Goal: Task Accomplishment & Management: Complete application form

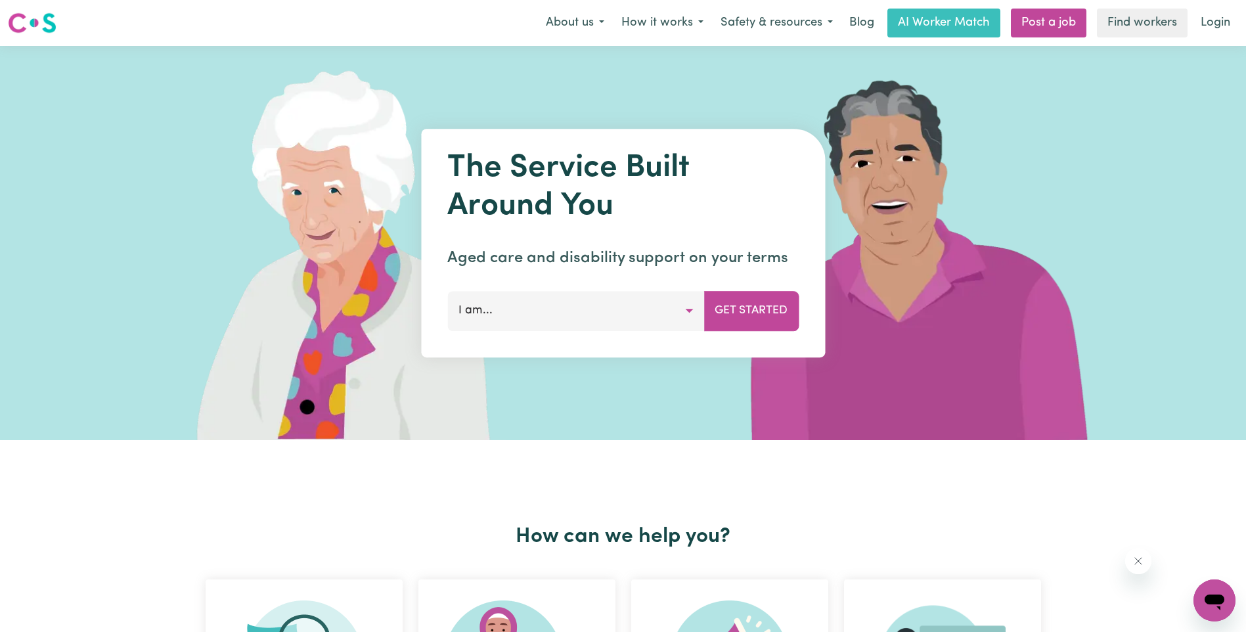
click at [657, 316] on button "I am..." at bounding box center [575, 310] width 257 height 39
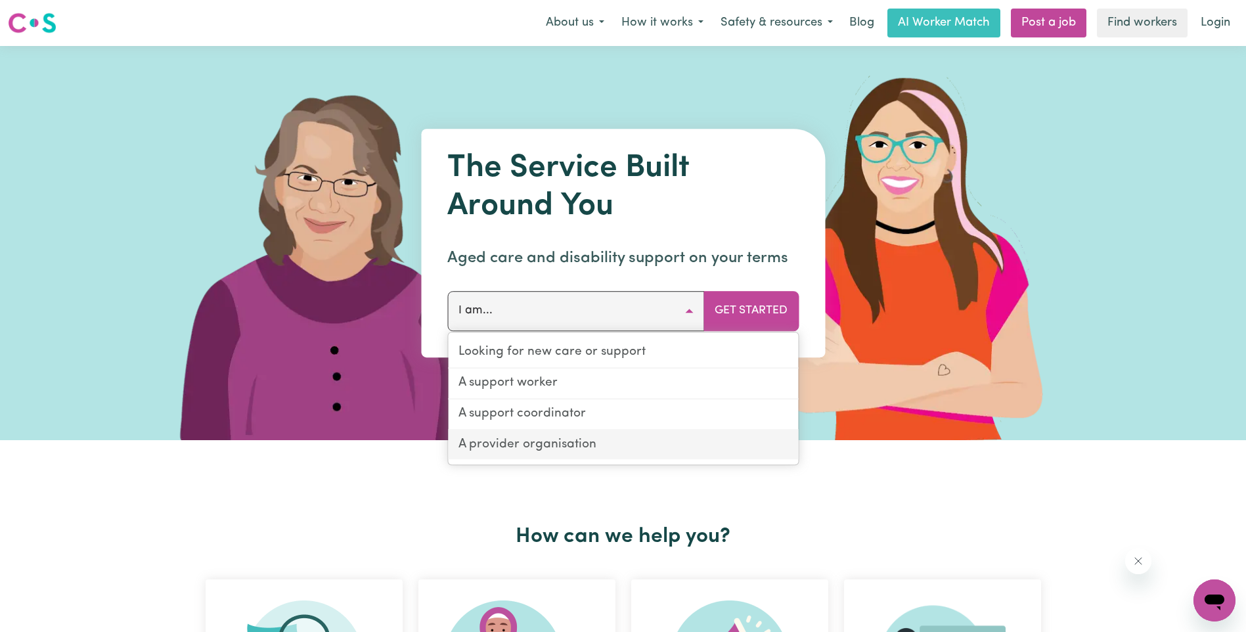
click at [605, 444] on link "A provider organisation" at bounding box center [623, 445] width 350 height 30
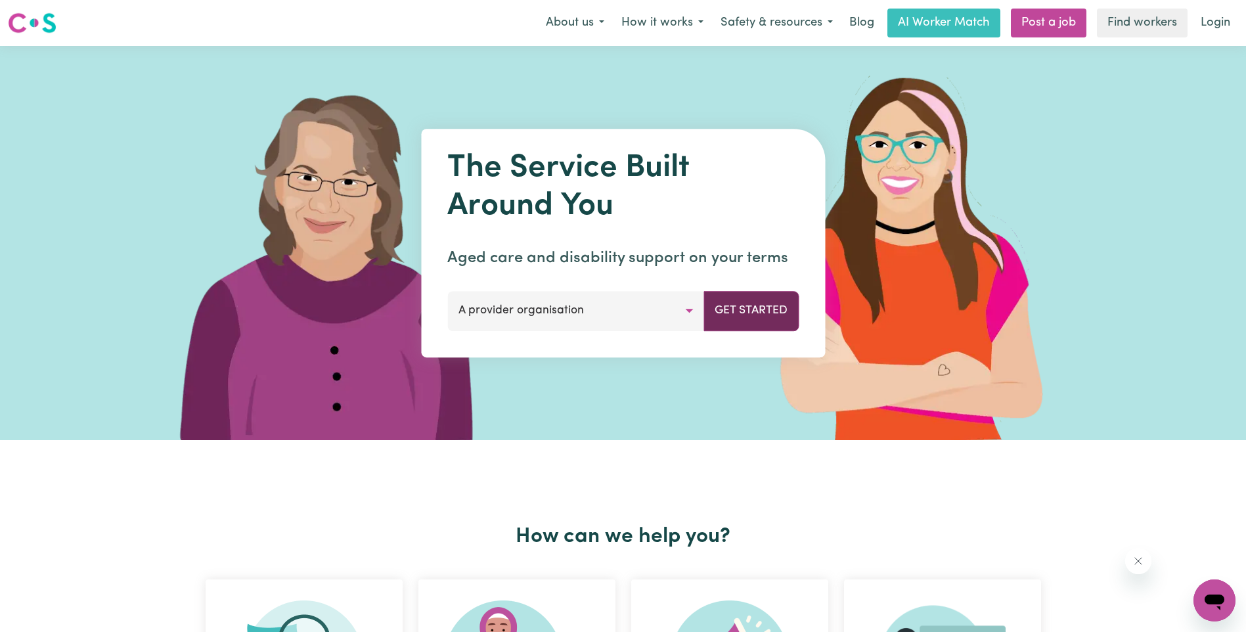
click at [732, 316] on button "Get Started" at bounding box center [750, 310] width 95 height 39
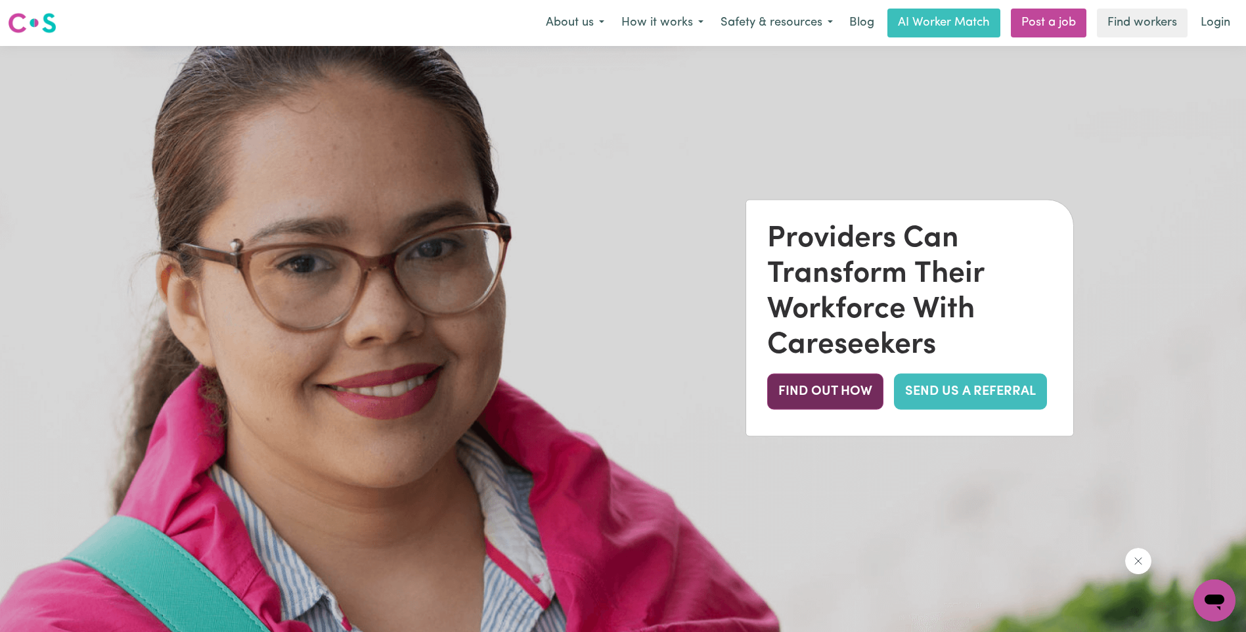
click at [837, 387] on button "FIND OUT HOW" at bounding box center [825, 391] width 116 height 36
click at [999, 381] on link "SEND US A REFERRAL" at bounding box center [970, 391] width 153 height 36
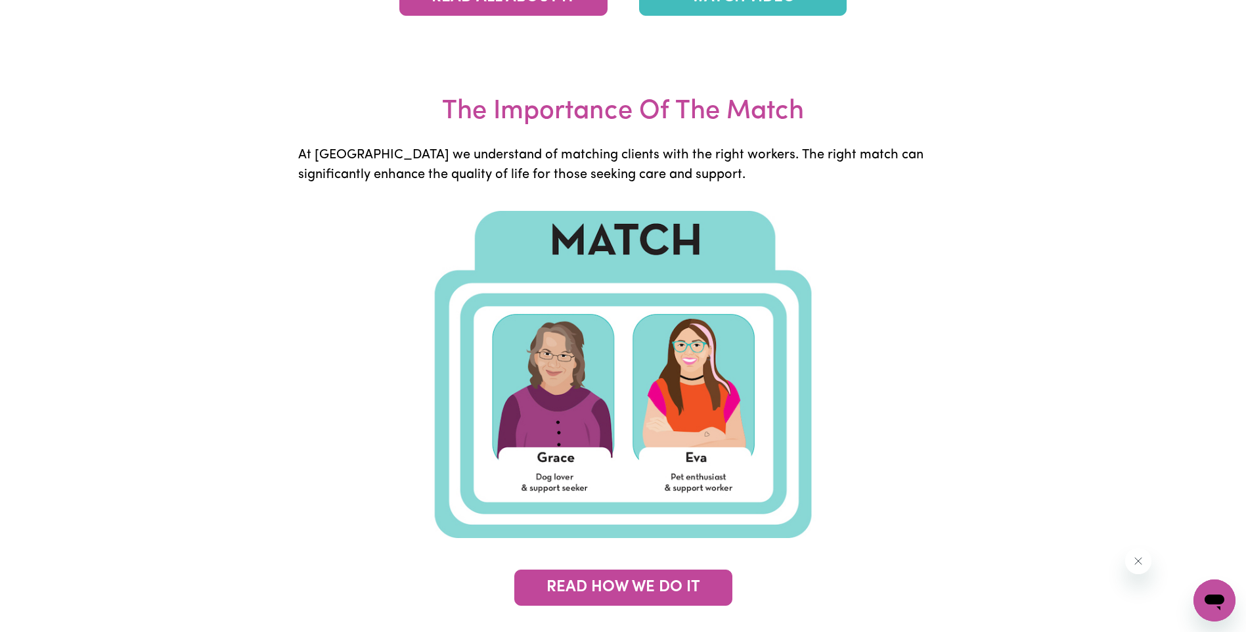
scroll to position [3020, 0]
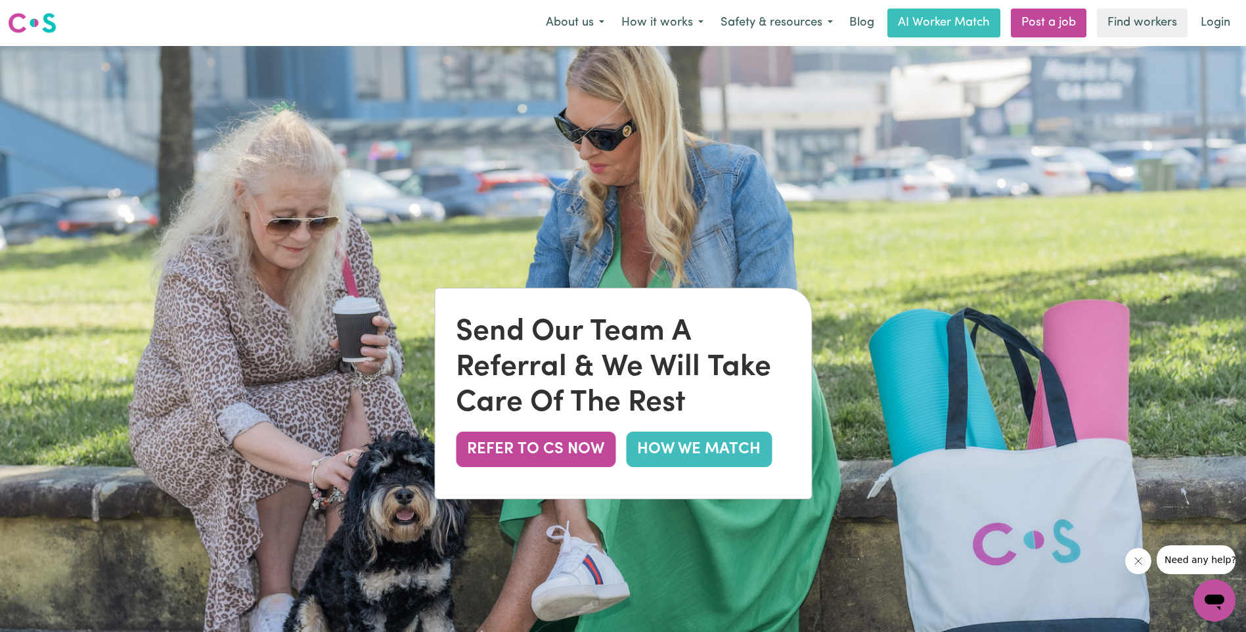
click at [740, 449] on link "HOW WE MATCH" at bounding box center [699, 448] width 146 height 35
click at [568, 450] on button "REFER TO CS NOW" at bounding box center [536, 448] width 160 height 35
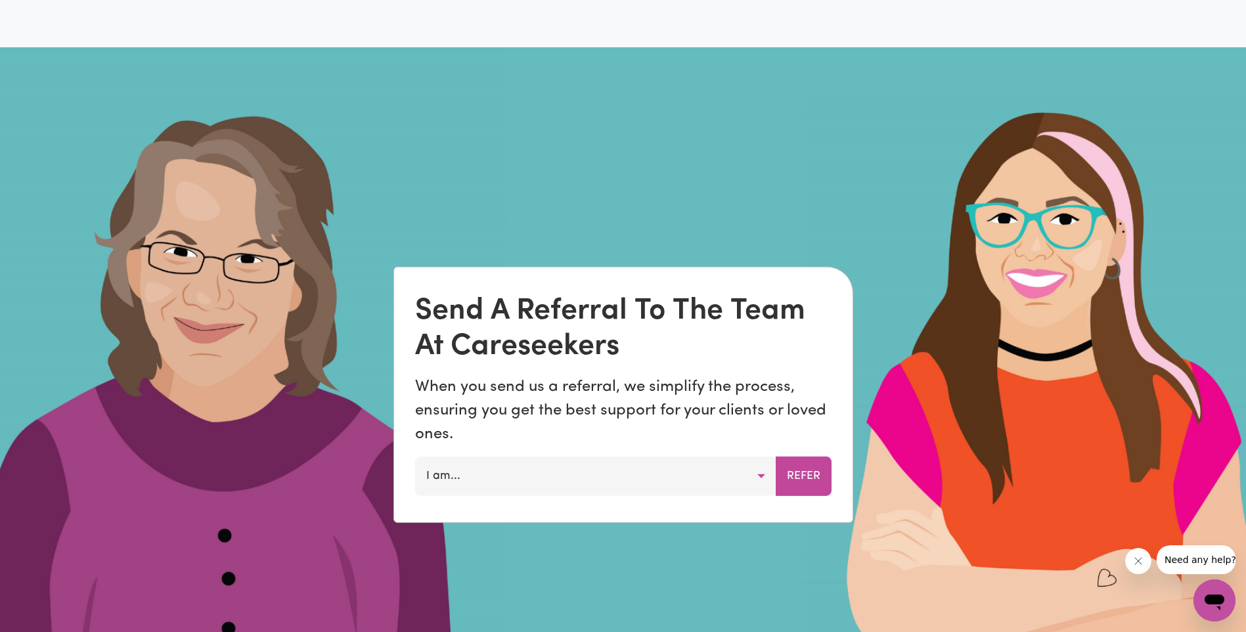
scroll to position [961, 0]
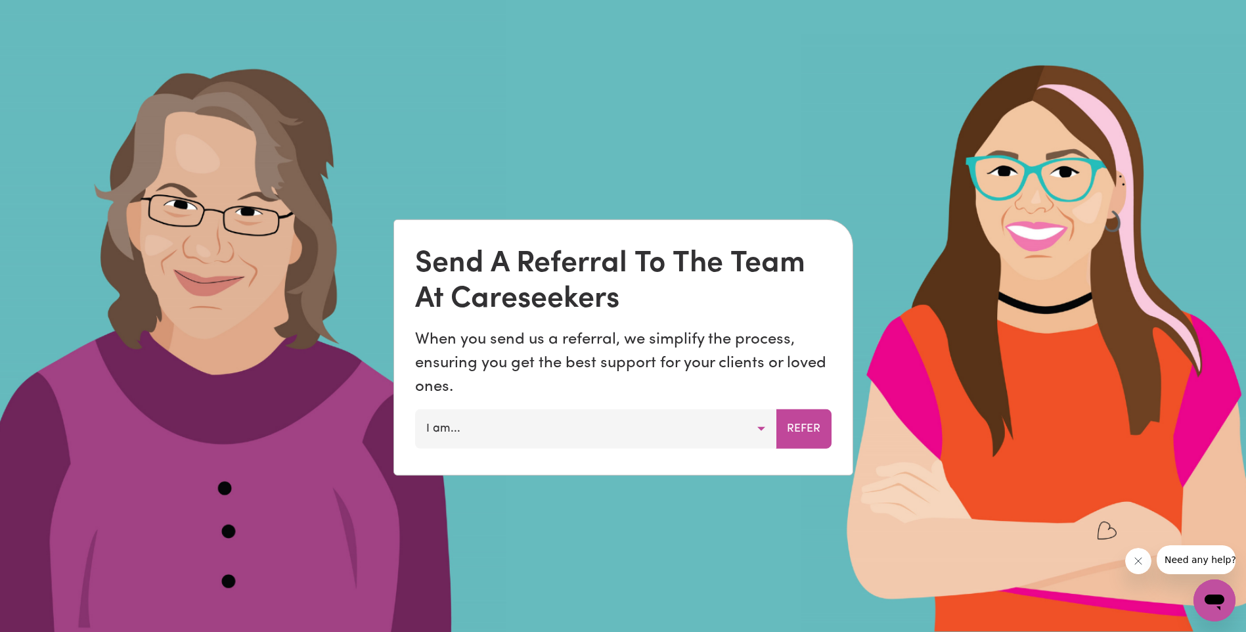
click at [597, 440] on button "I am..." at bounding box center [595, 428] width 361 height 39
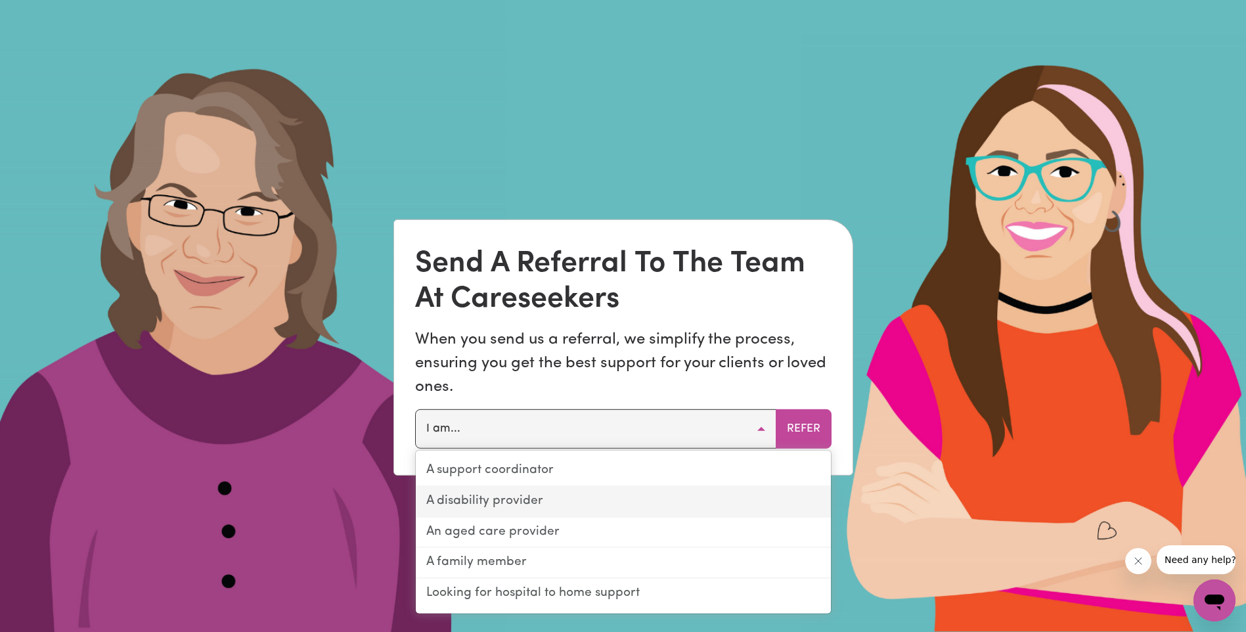
click at [586, 510] on link "A disability provider" at bounding box center [623, 502] width 415 height 31
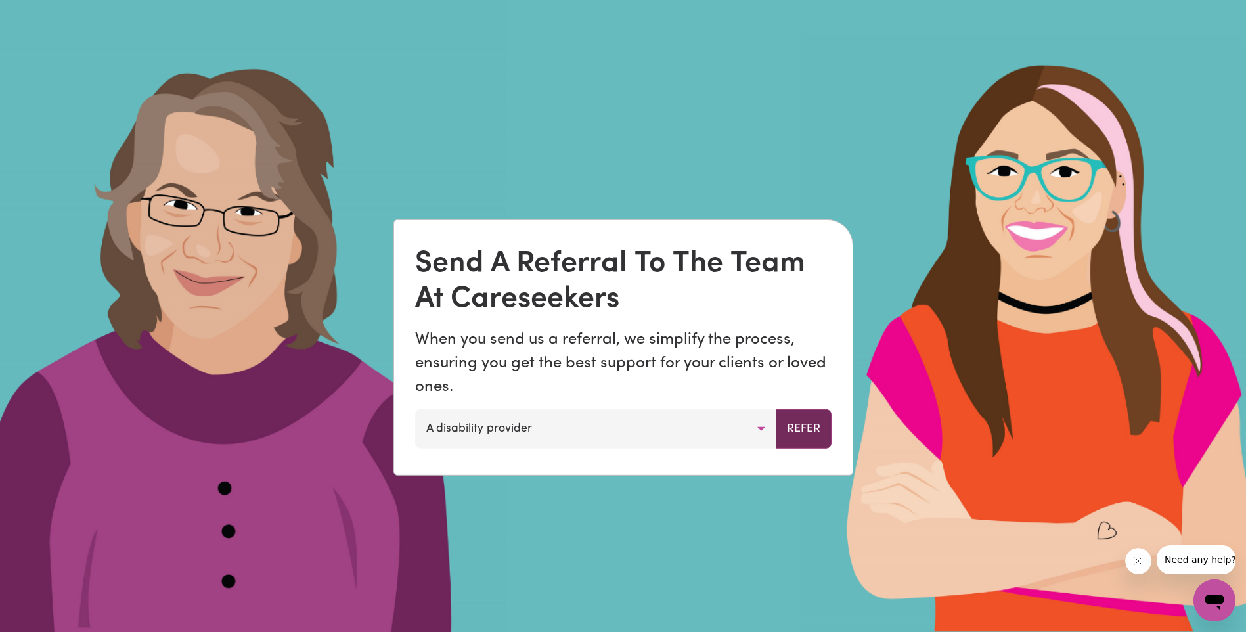
click at [785, 434] on button "Refer" at bounding box center [803, 428] width 56 height 39
click at [755, 426] on button "A disability provider" at bounding box center [595, 428] width 361 height 39
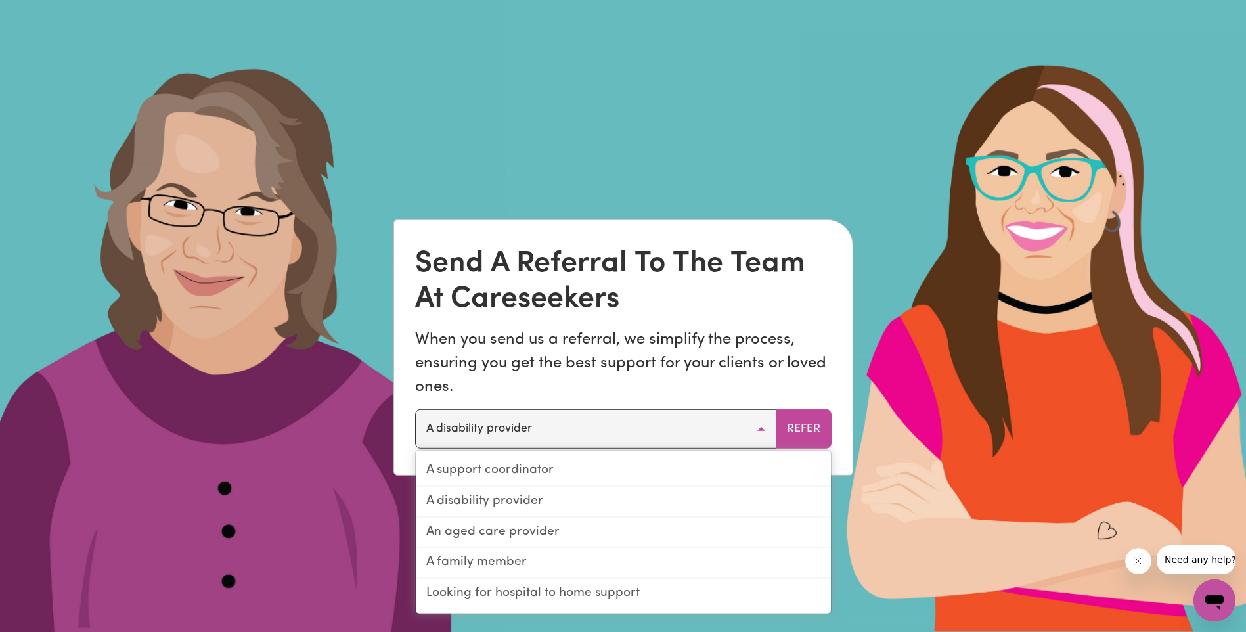
click at [743, 226] on div "Send A Referral To The Team At Careseekers When you send us a referral, we simp…" at bounding box center [623, 347] width 458 height 255
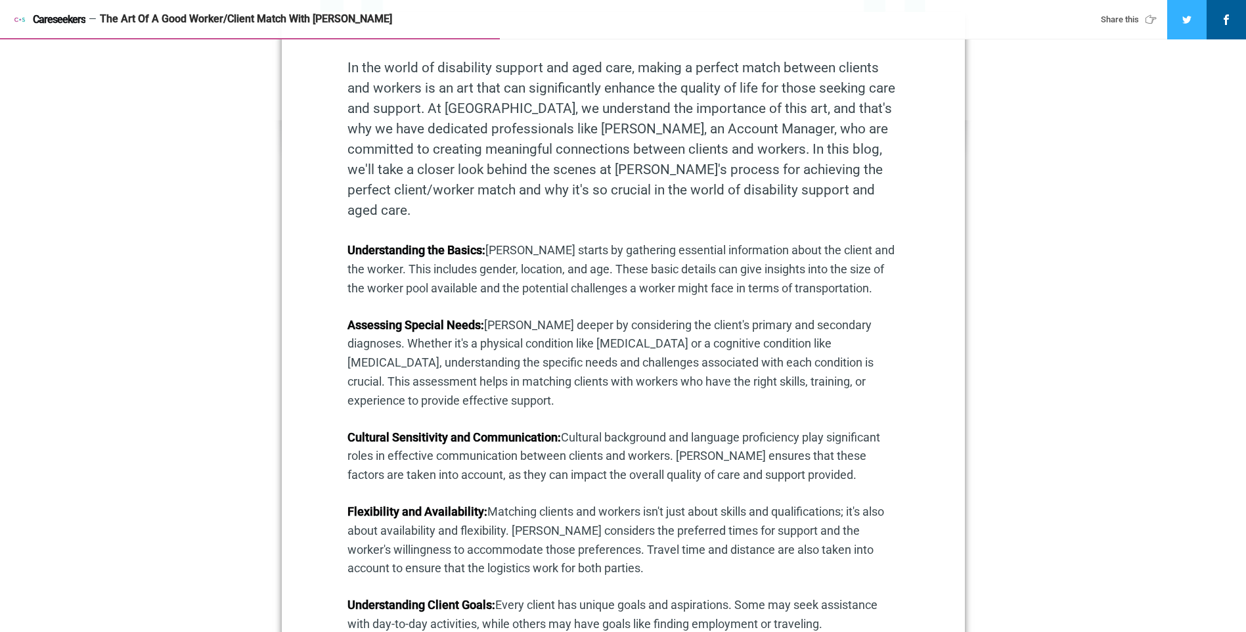
scroll to position [722, 0]
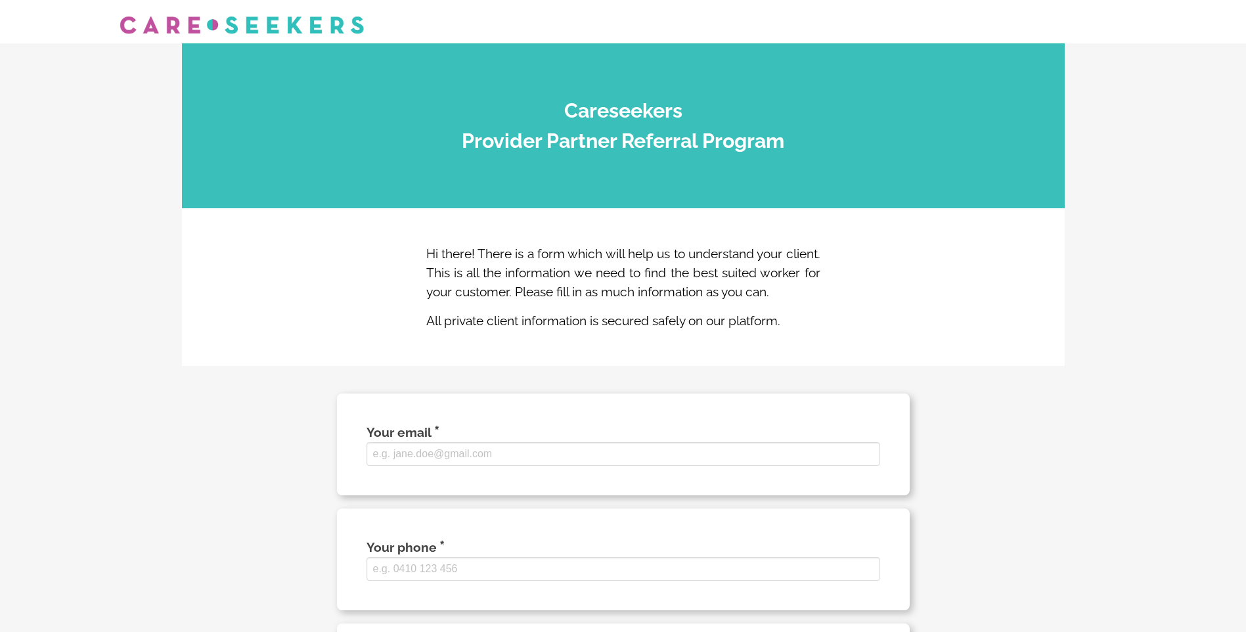
select select
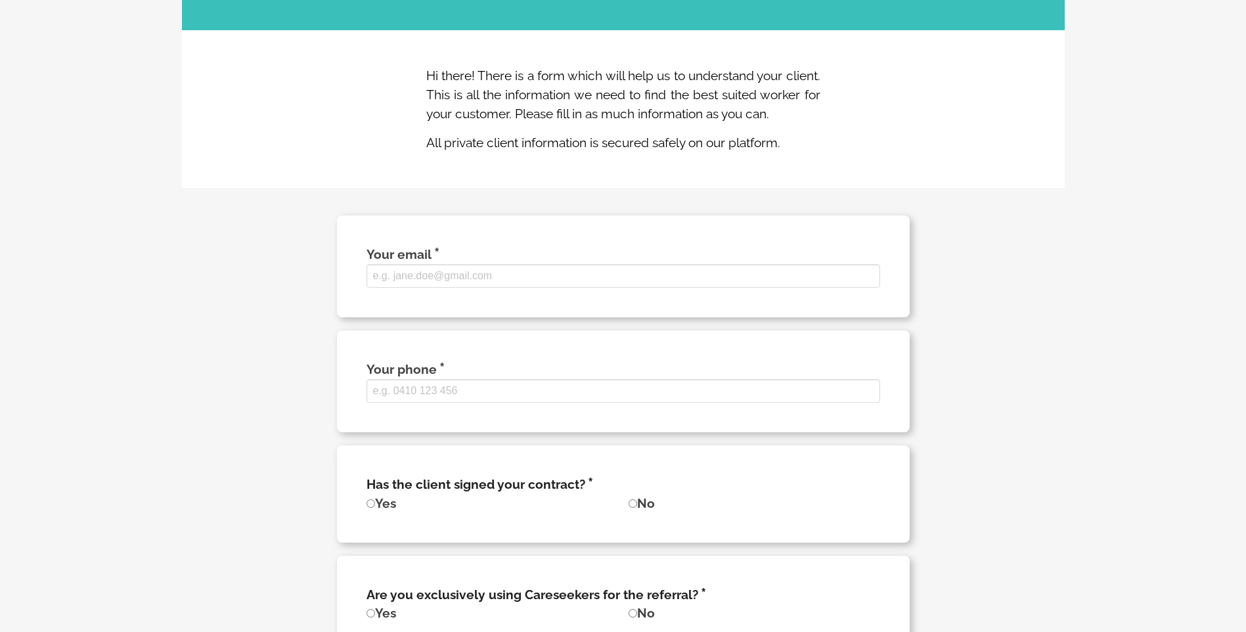
scroll to position [197, 0]
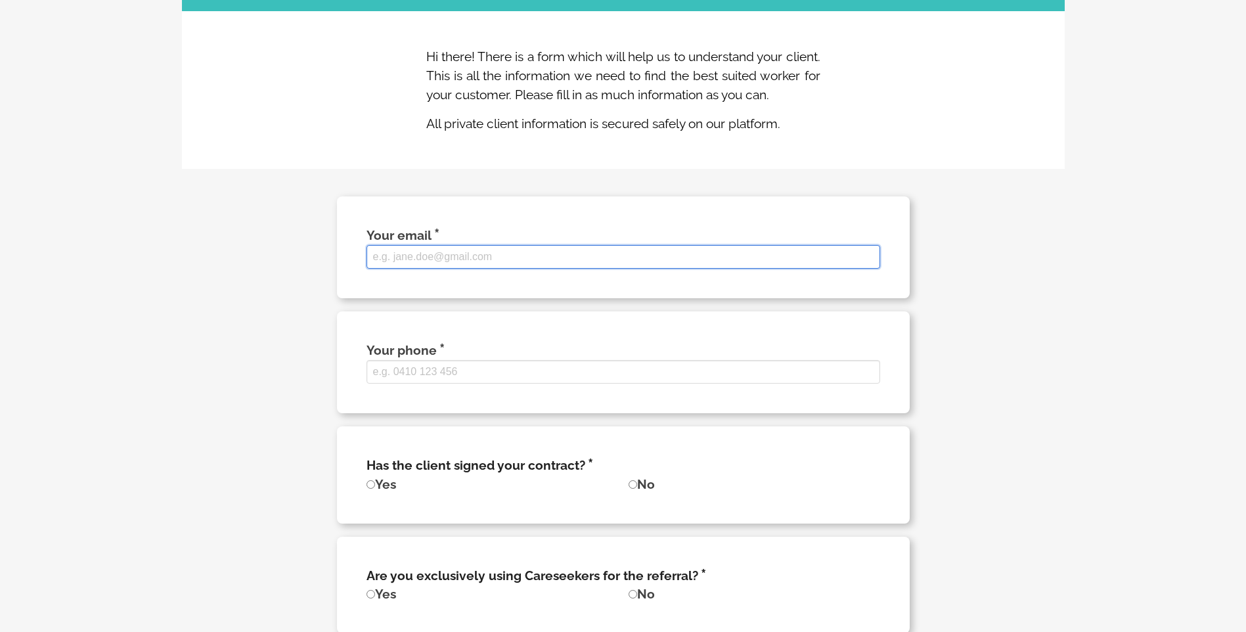
click at [420, 269] on input "Your email" at bounding box center [622, 257] width 513 height 24
paste input "[EMAIL_ADDRESS][DOMAIN_NAME]"
type input "[EMAIL_ADDRESS][DOMAIN_NAME]"
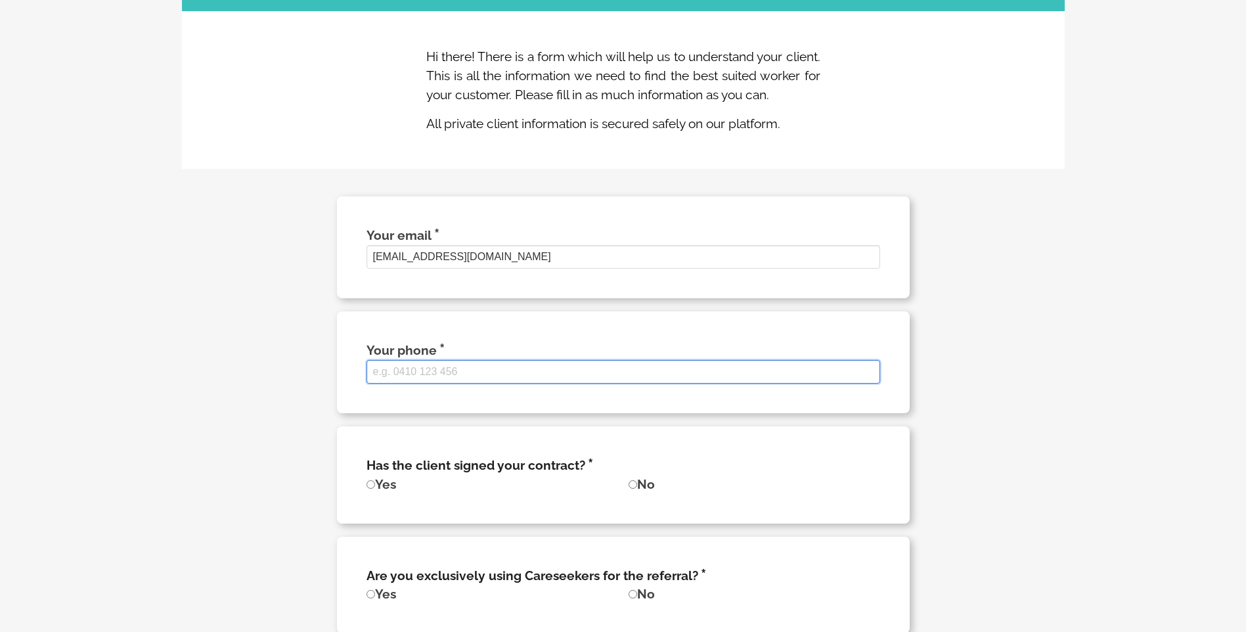
click at [439, 383] on input "Your phone" at bounding box center [622, 372] width 513 height 24
type input "0421791133"
type input "[PERSON_NAME]"
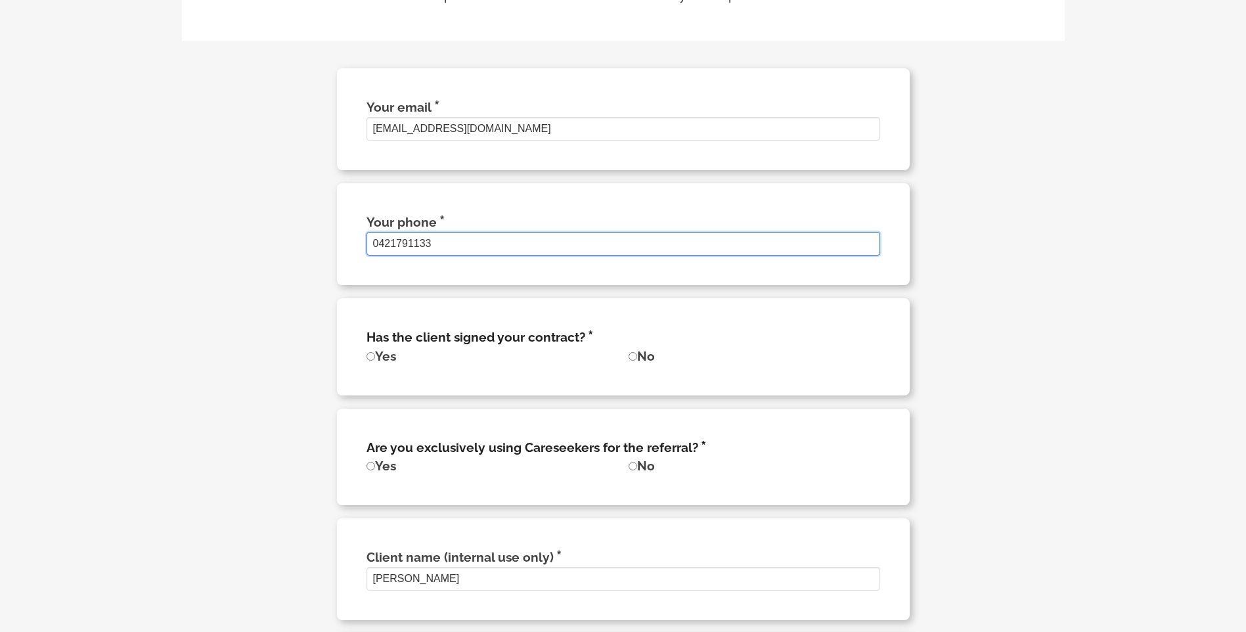
scroll to position [328, 0]
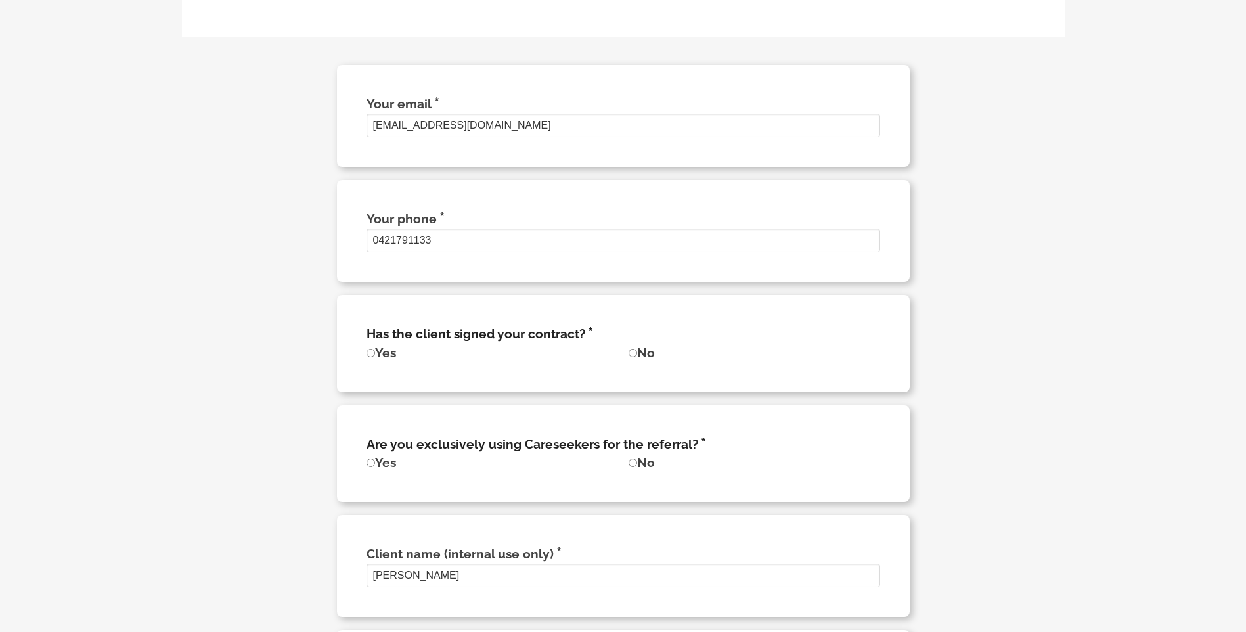
click at [631, 357] on input "No" at bounding box center [632, 353] width 9 height 9
radio input "true"
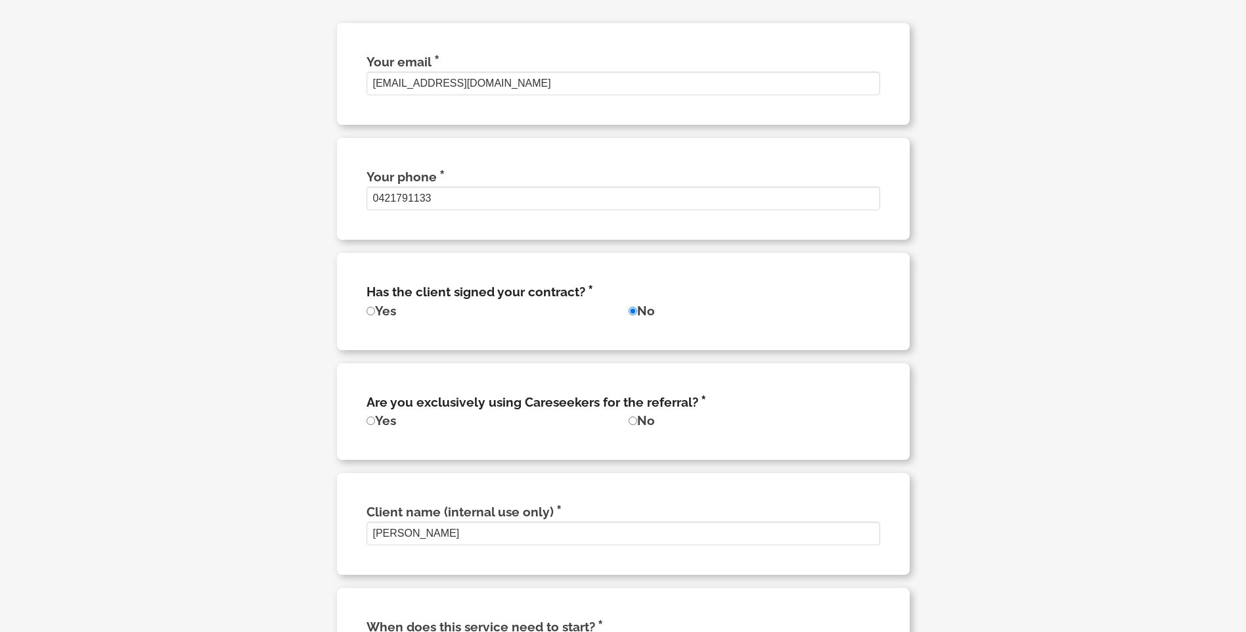
scroll to position [394, 0]
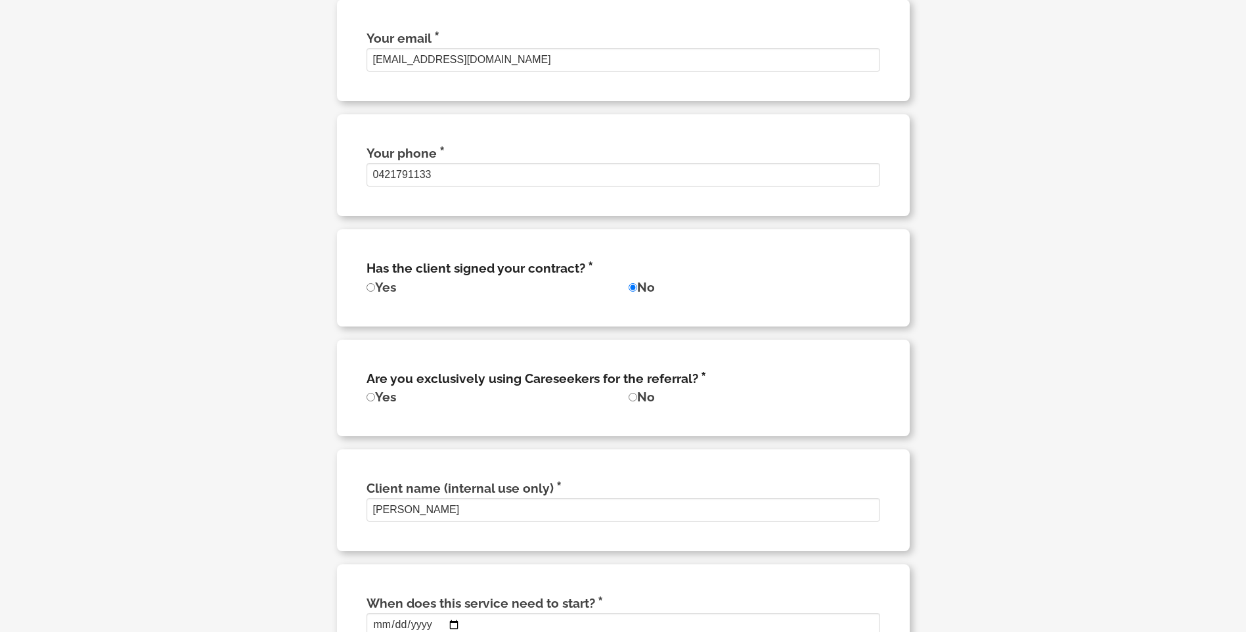
click at [372, 401] on input "Yes" at bounding box center [370, 397] width 9 height 9
radio input "true"
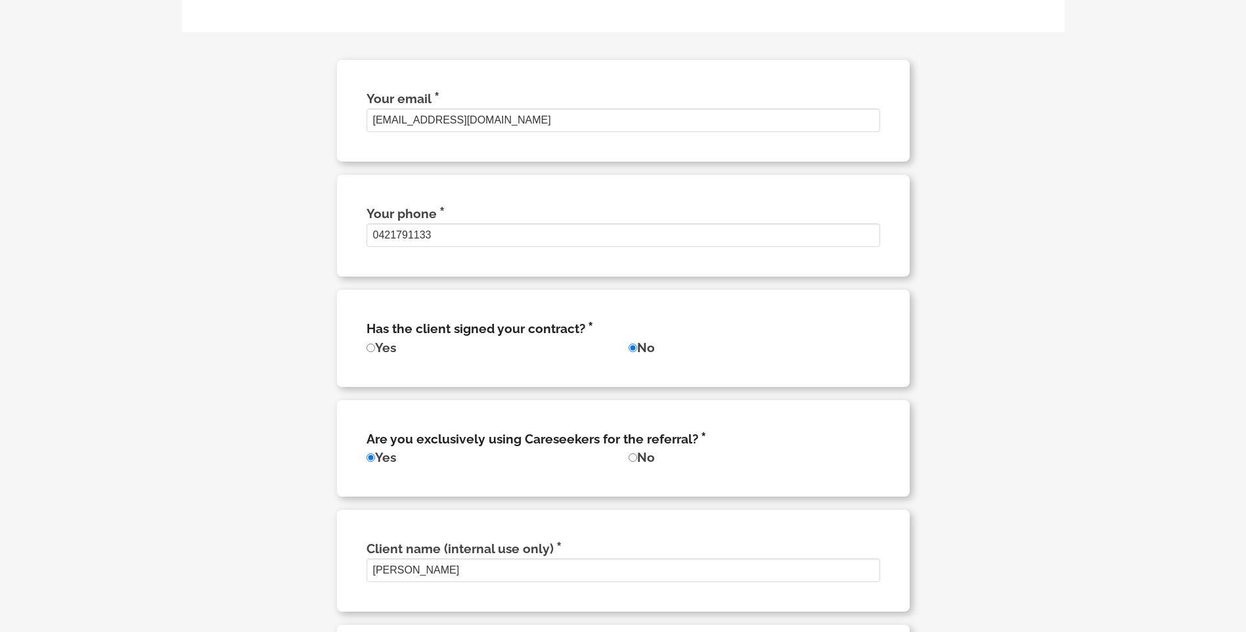
scroll to position [263, 0]
